Goal: Task Accomplishment & Management: Complete application form

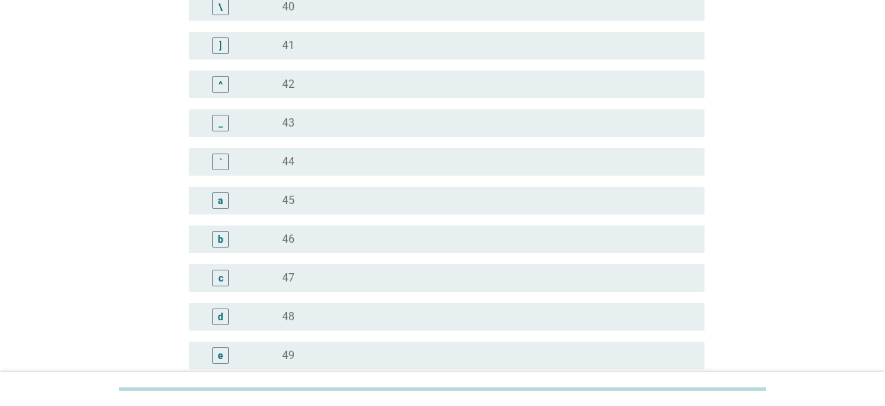
scroll to position [1222, 0]
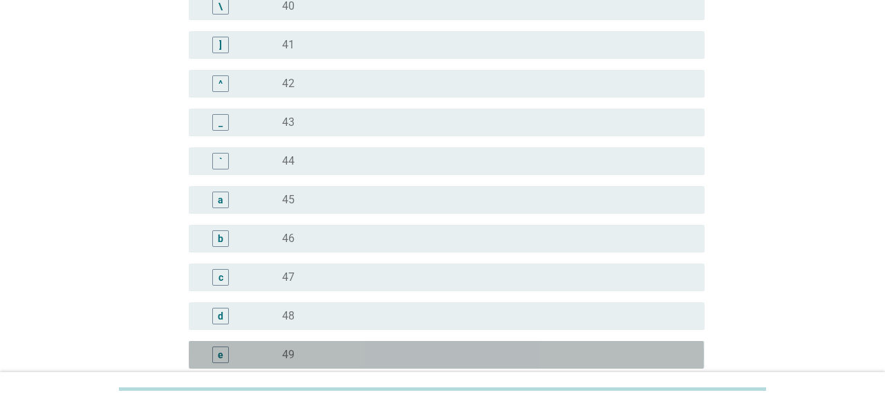
click at [277, 351] on div "e" at bounding box center [241, 354] width 82 height 17
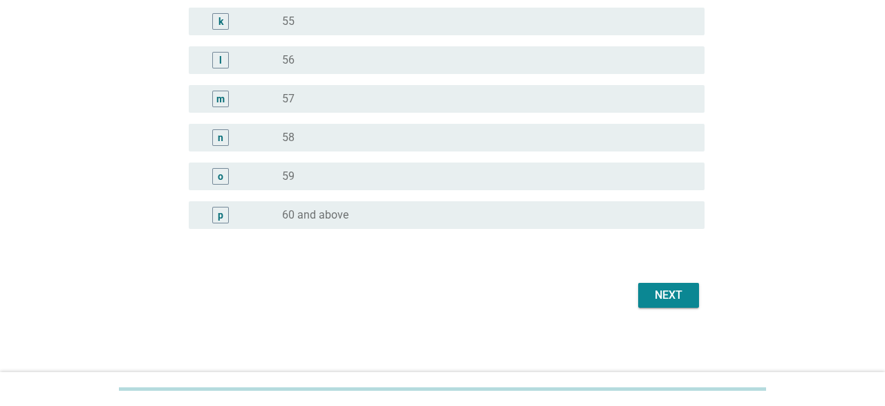
scroll to position [1788, 0]
click at [660, 297] on div "Next" at bounding box center [668, 295] width 39 height 17
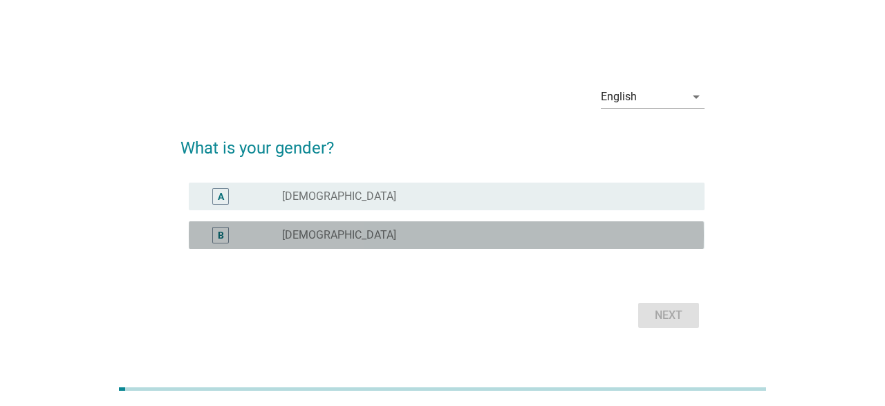
click at [433, 223] on div "B radio_button_unchecked [DEMOGRAPHIC_DATA]" at bounding box center [446, 235] width 515 height 28
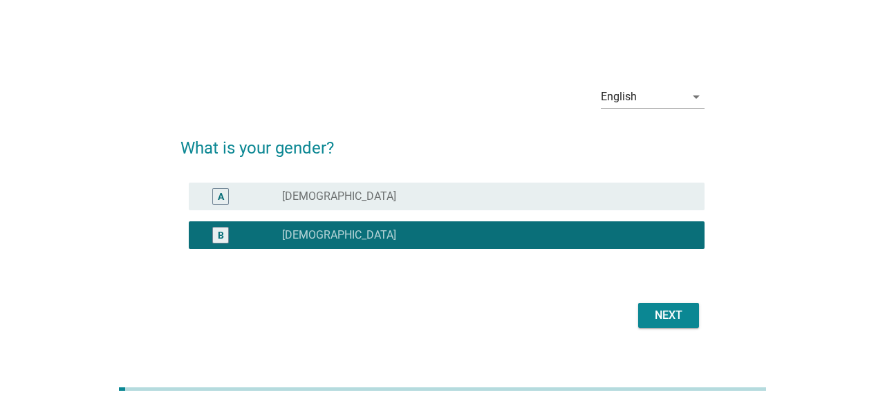
click at [676, 320] on div "Next" at bounding box center [668, 315] width 39 height 17
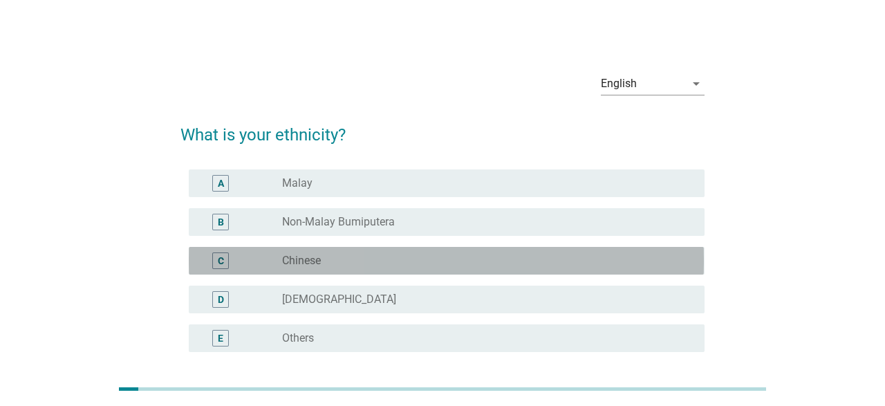
click at [331, 262] on div "radio_button_unchecked Chinese" at bounding box center [482, 261] width 400 height 14
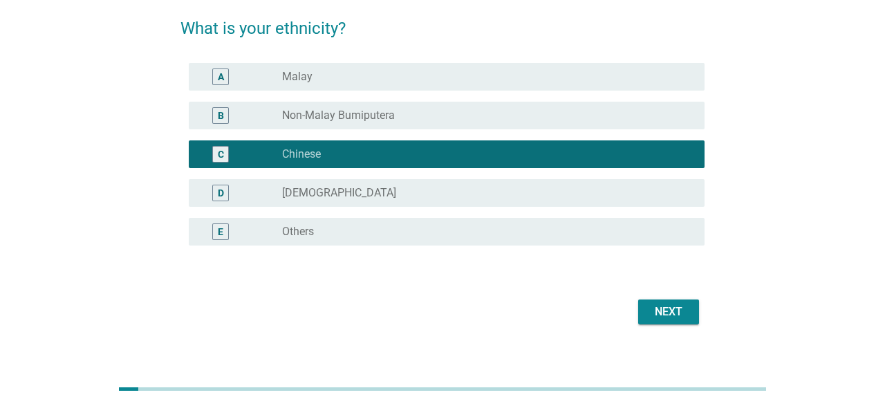
scroll to position [123, 0]
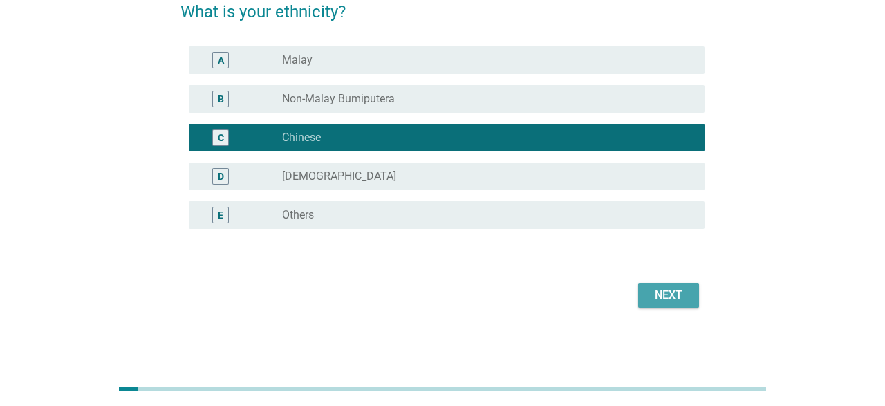
click at [684, 298] on div "Next" at bounding box center [668, 295] width 39 height 17
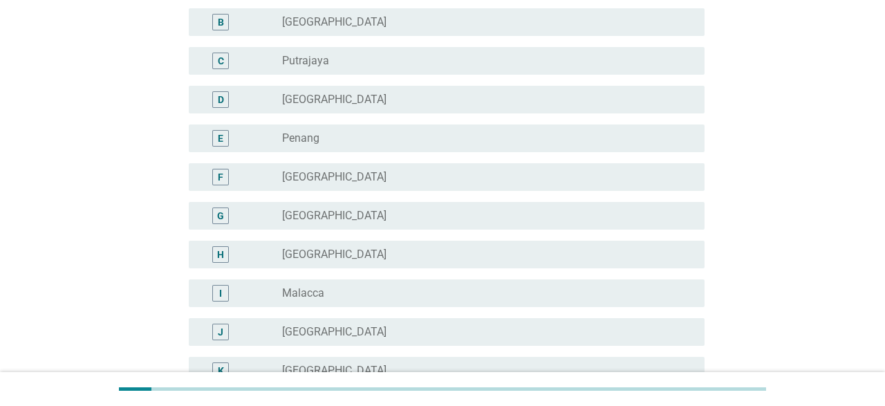
scroll to position [288, 0]
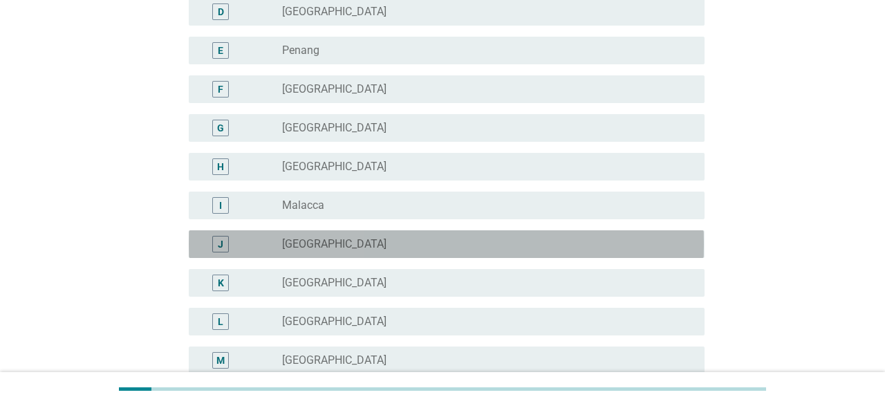
click at [388, 243] on div "radio_button_unchecked [GEOGRAPHIC_DATA]" at bounding box center [482, 244] width 400 height 14
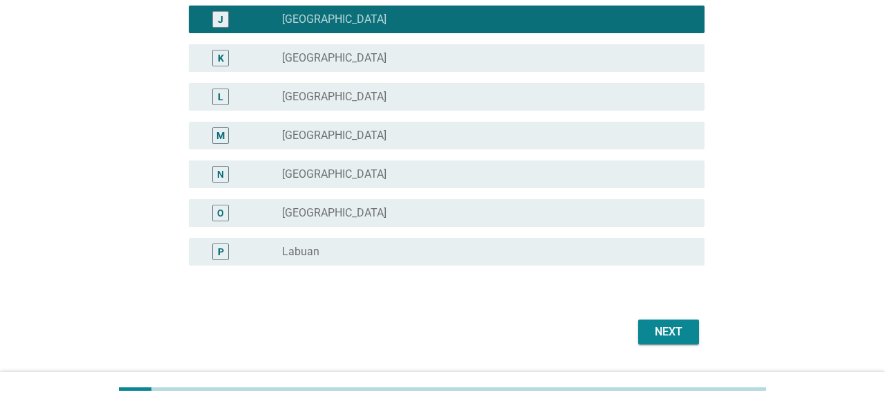
scroll to position [549, 0]
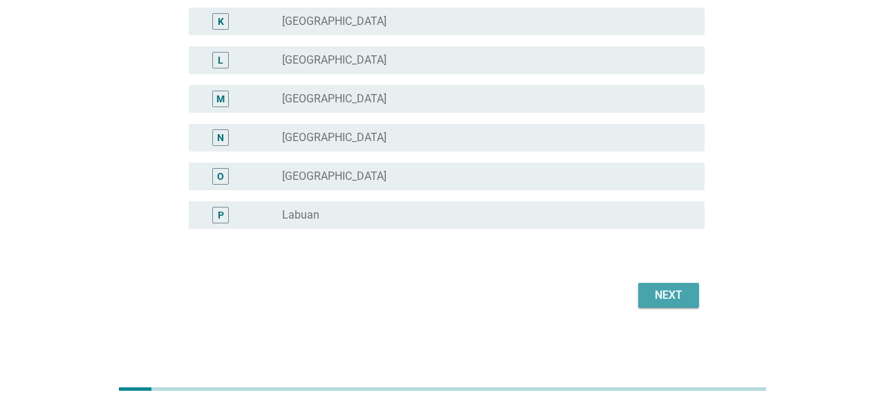
click at [664, 298] on div "Next" at bounding box center [668, 295] width 39 height 17
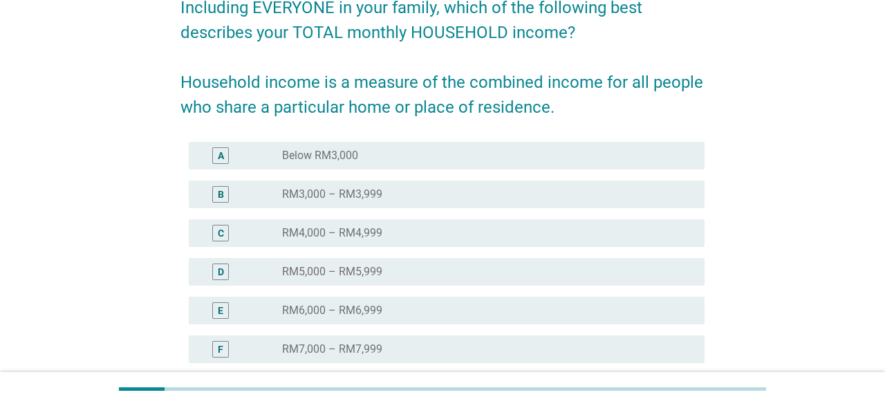
scroll to position [216, 0]
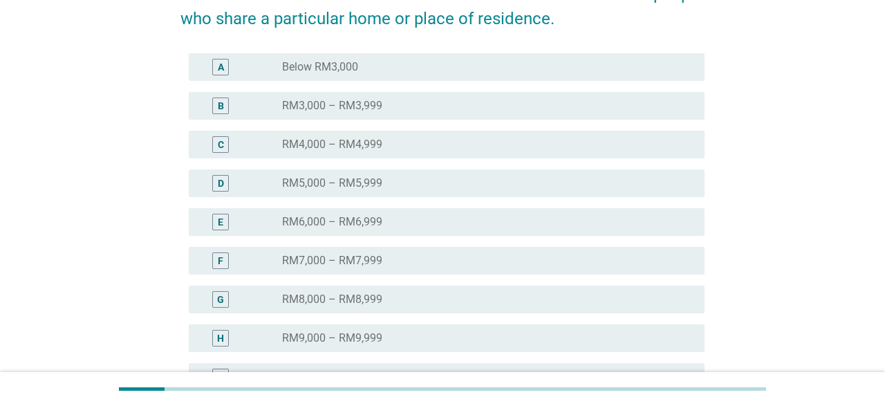
click at [209, 297] on div "G" at bounding box center [220, 299] width 41 height 17
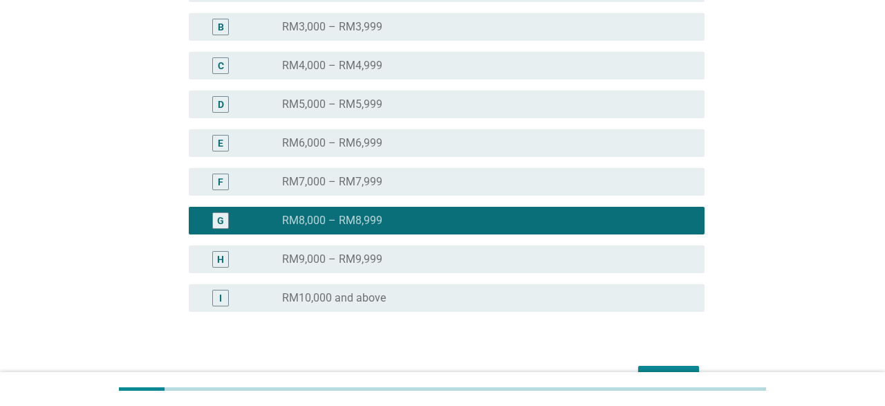
scroll to position [377, 0]
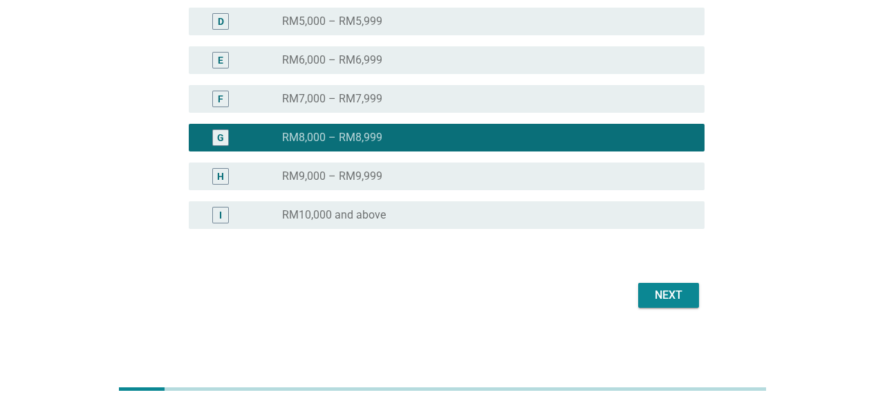
click at [675, 299] on div "Next" at bounding box center [668, 295] width 39 height 17
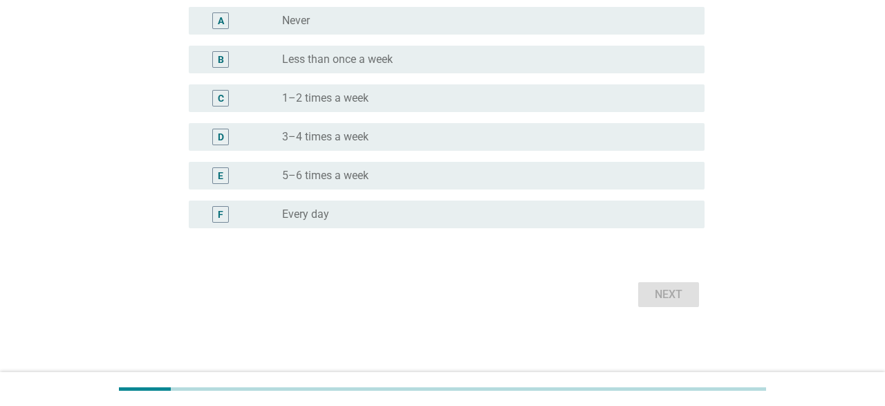
scroll to position [0, 0]
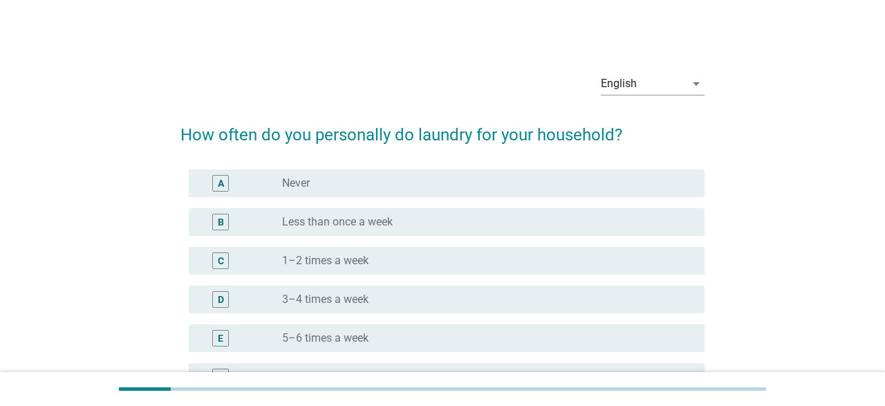
click at [273, 256] on div "C" at bounding box center [241, 260] width 82 height 17
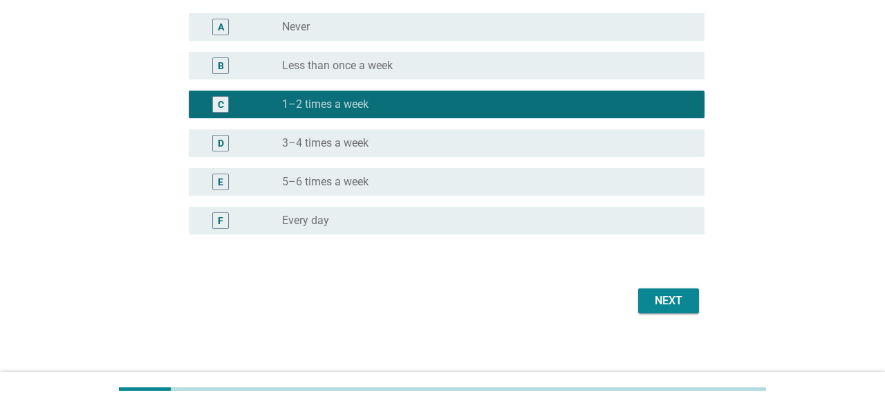
scroll to position [162, 0]
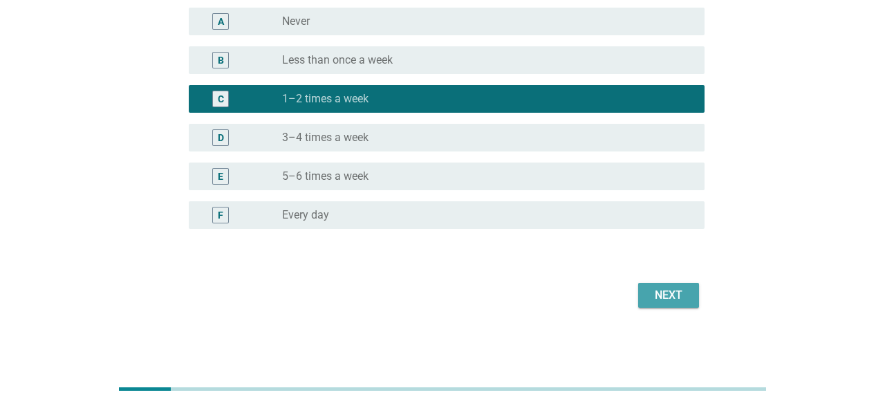
click at [688, 290] on button "Next" at bounding box center [668, 295] width 61 height 25
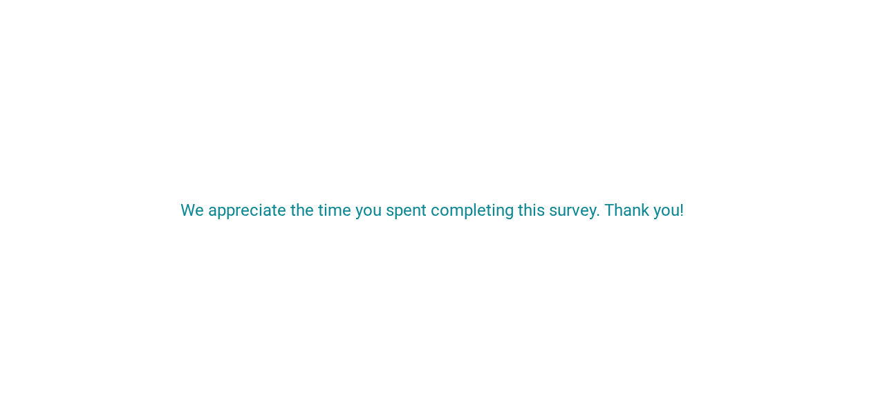
scroll to position [0, 0]
